Goal: Task Accomplishment & Management: Manage account settings

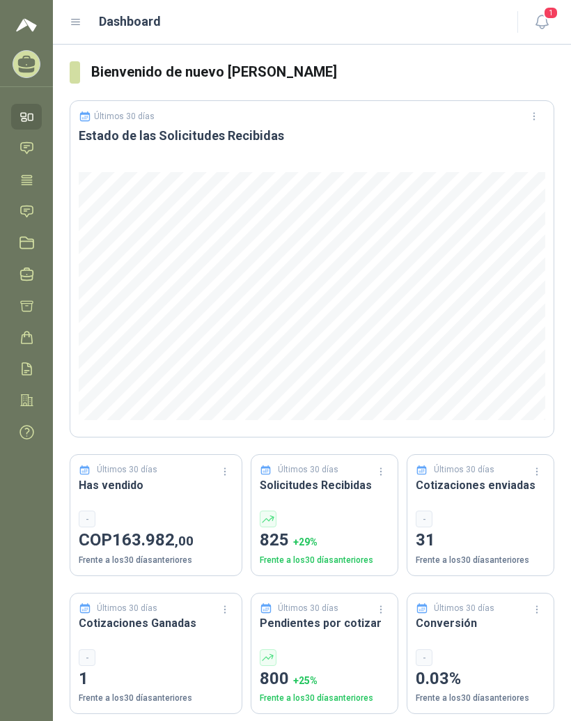
click at [80, 24] on icon at bounding box center [76, 22] width 13 height 13
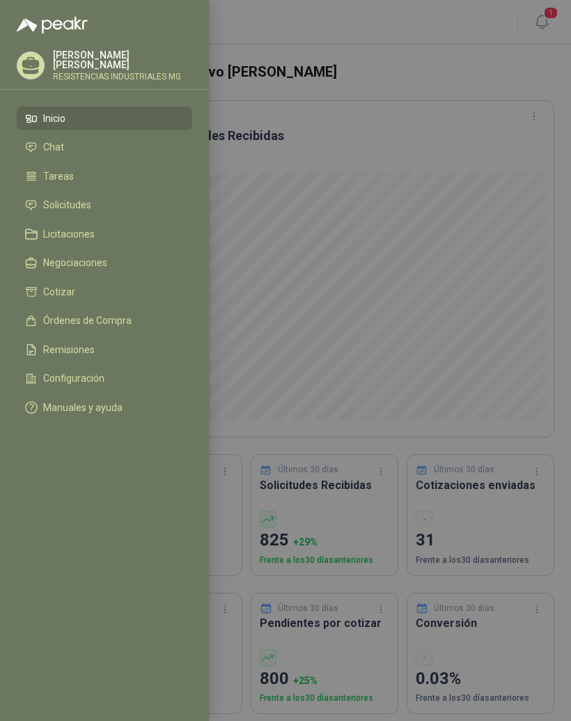
click at [141, 207] on li "Solicitudes" at bounding box center [104, 205] width 159 height 13
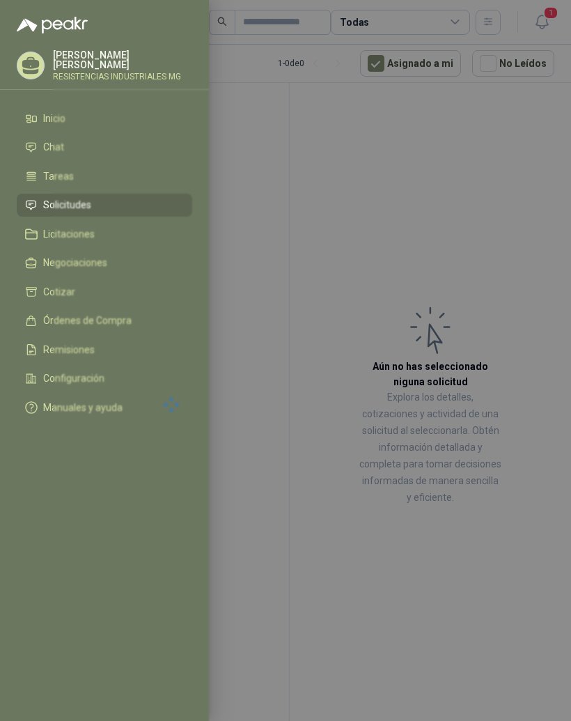
click at [432, 180] on div at bounding box center [285, 360] width 571 height 721
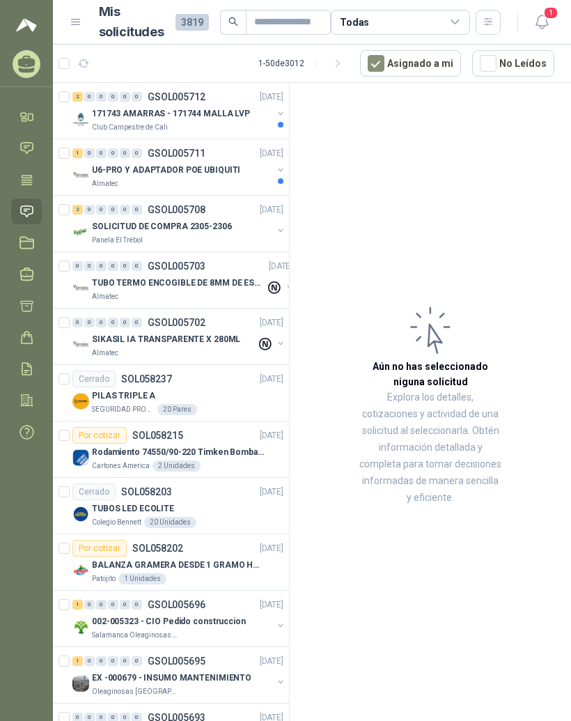
click at [79, 92] on div "2" at bounding box center [77, 97] width 10 height 10
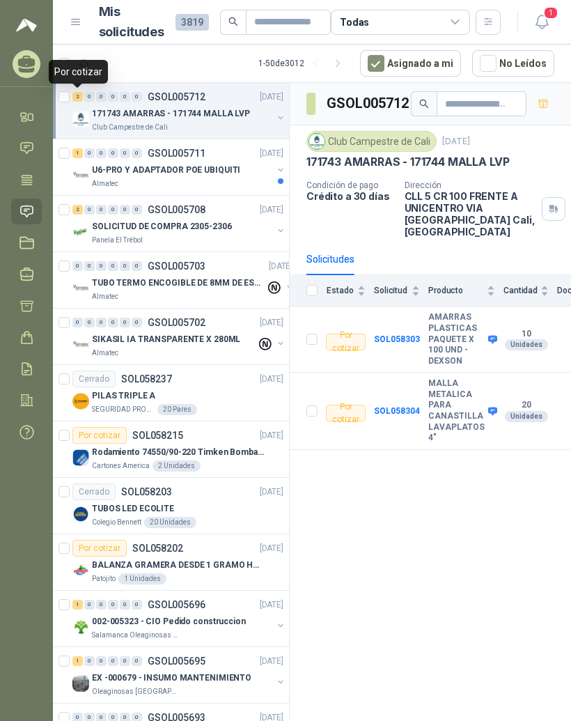
click at [77, 151] on div "1" at bounding box center [77, 153] width 10 height 10
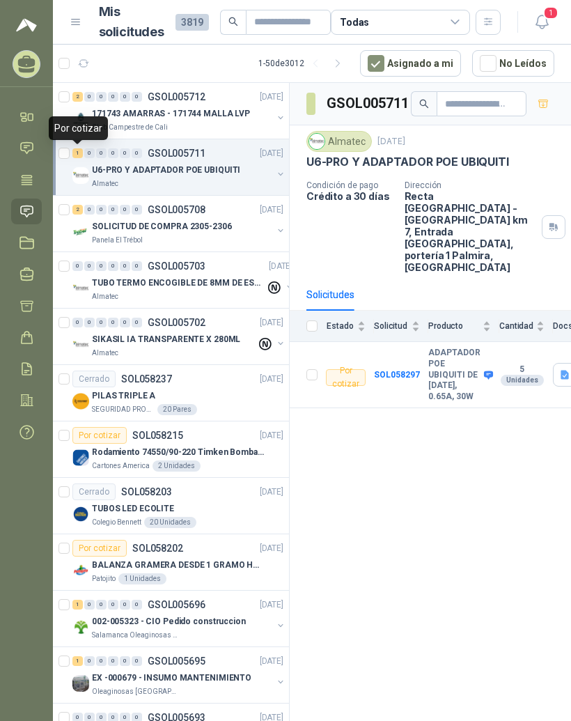
click at [82, 206] on div "2" at bounding box center [77, 210] width 10 height 10
